Goal: Check status: Check status

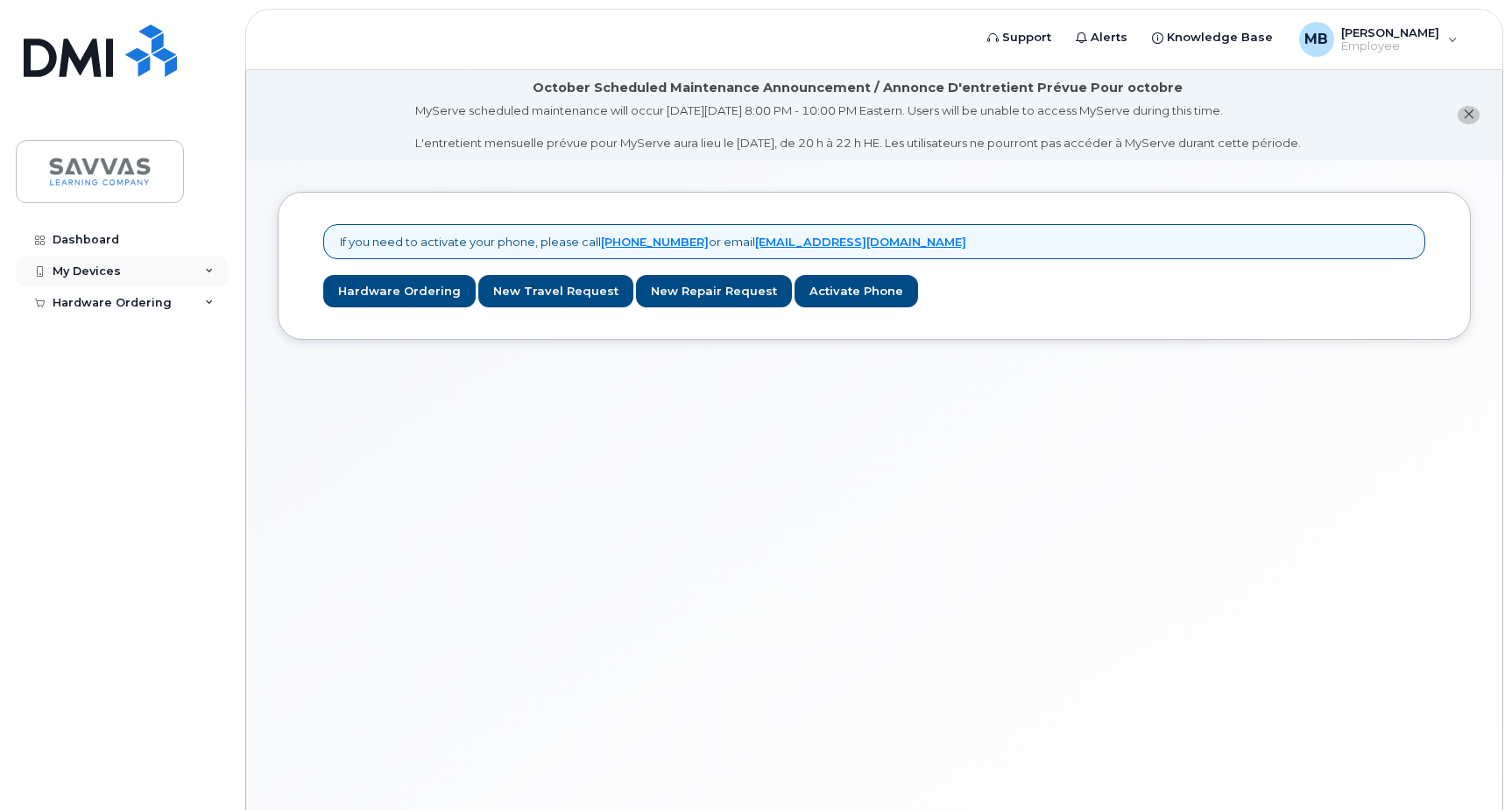
click at [110, 266] on div "My Devices" at bounding box center [87, 271] width 69 height 14
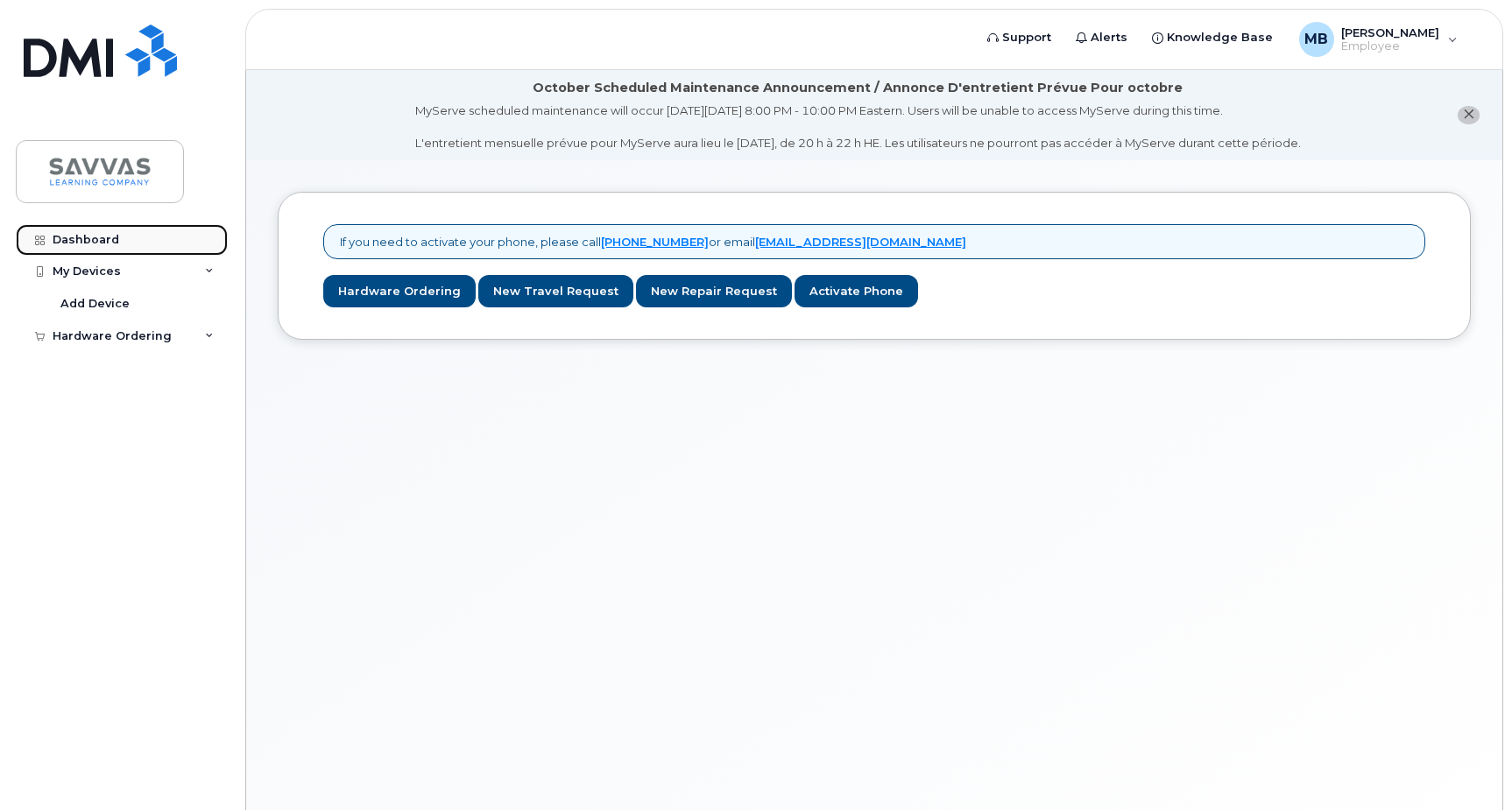
click at [105, 240] on div "Dashboard" at bounding box center [86, 240] width 67 height 14
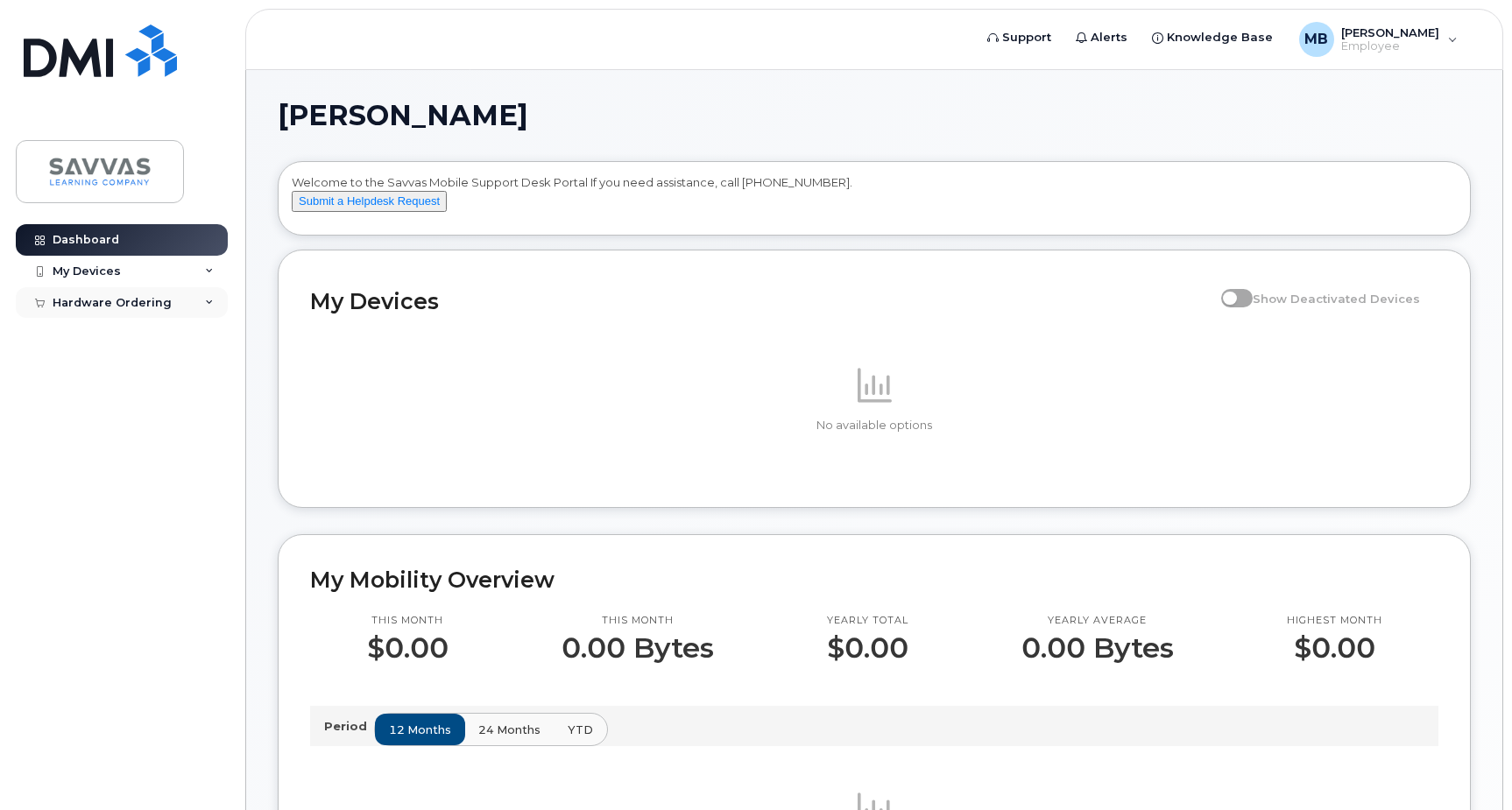
click at [212, 305] on icon at bounding box center [209, 303] width 9 height 9
click at [113, 332] on div "My Orders" at bounding box center [92, 335] width 63 height 16
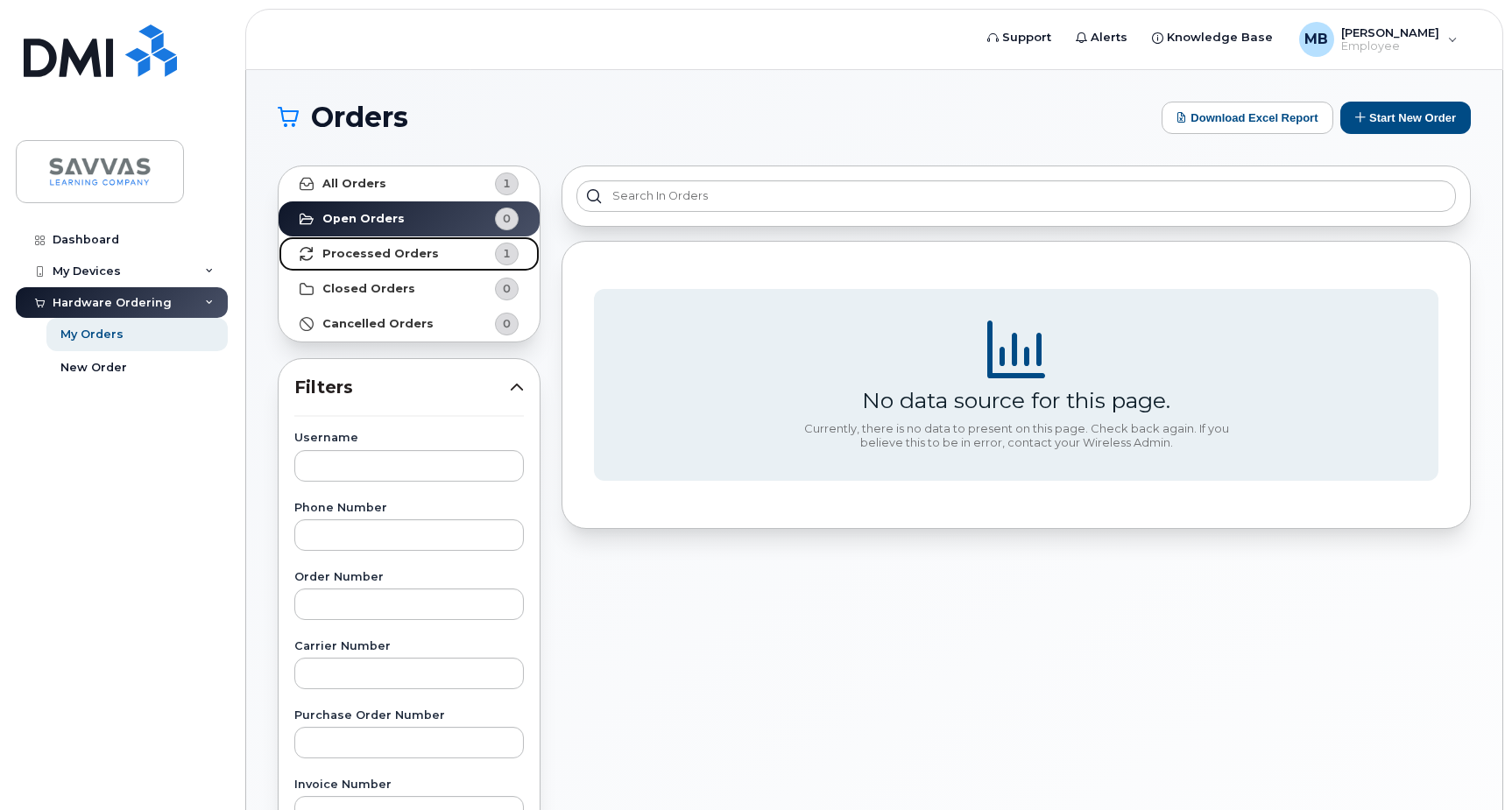
click at [351, 257] on strong "Processed Orders" at bounding box center [380, 254] width 117 height 14
